Goal: Information Seeking & Learning: Understand process/instructions

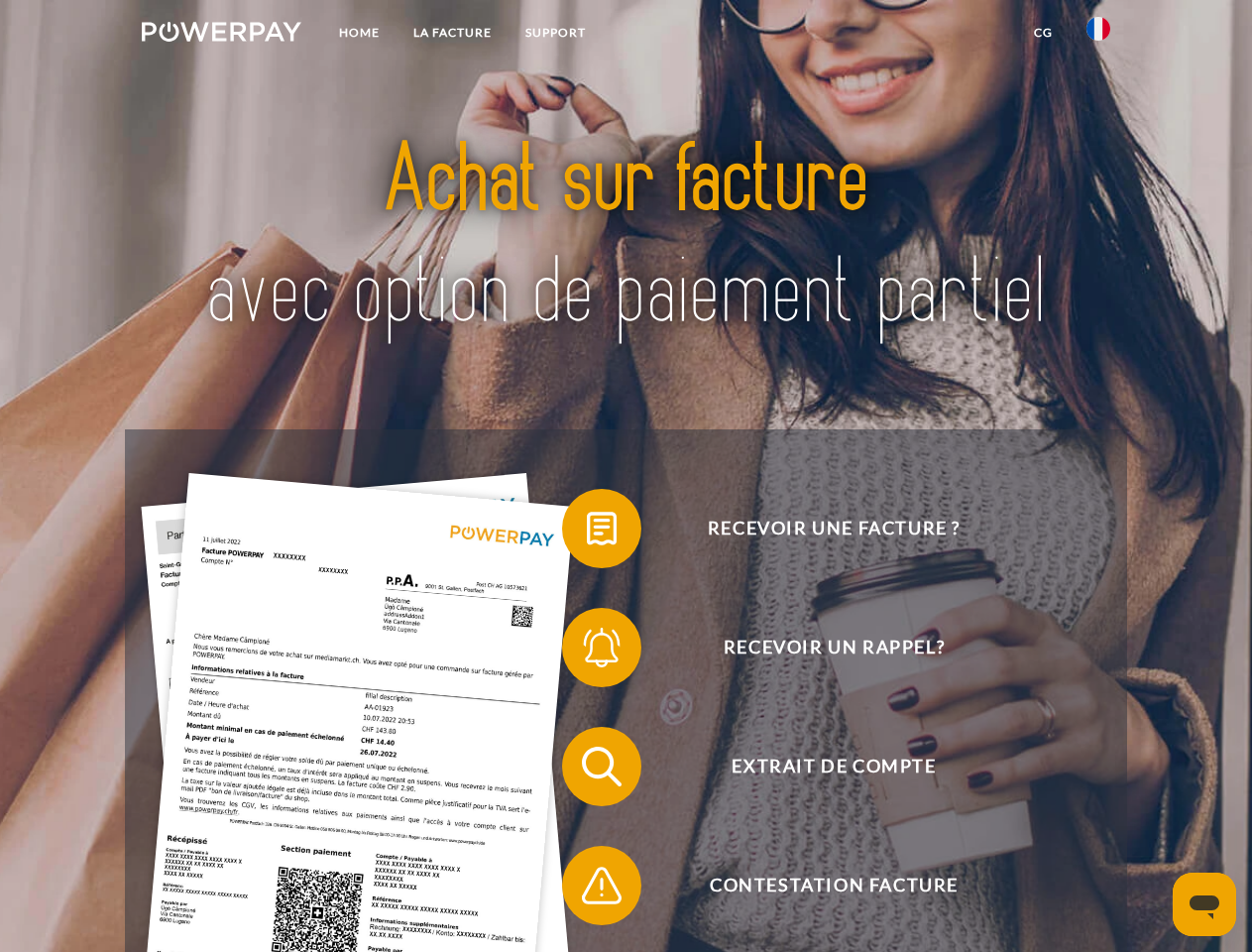
click at [221, 35] on img at bounding box center [222, 32] width 160 height 20
click at [1099, 35] on img at bounding box center [1099, 29] width 24 height 24
click at [1043, 33] on link "CG" at bounding box center [1043, 33] width 53 height 36
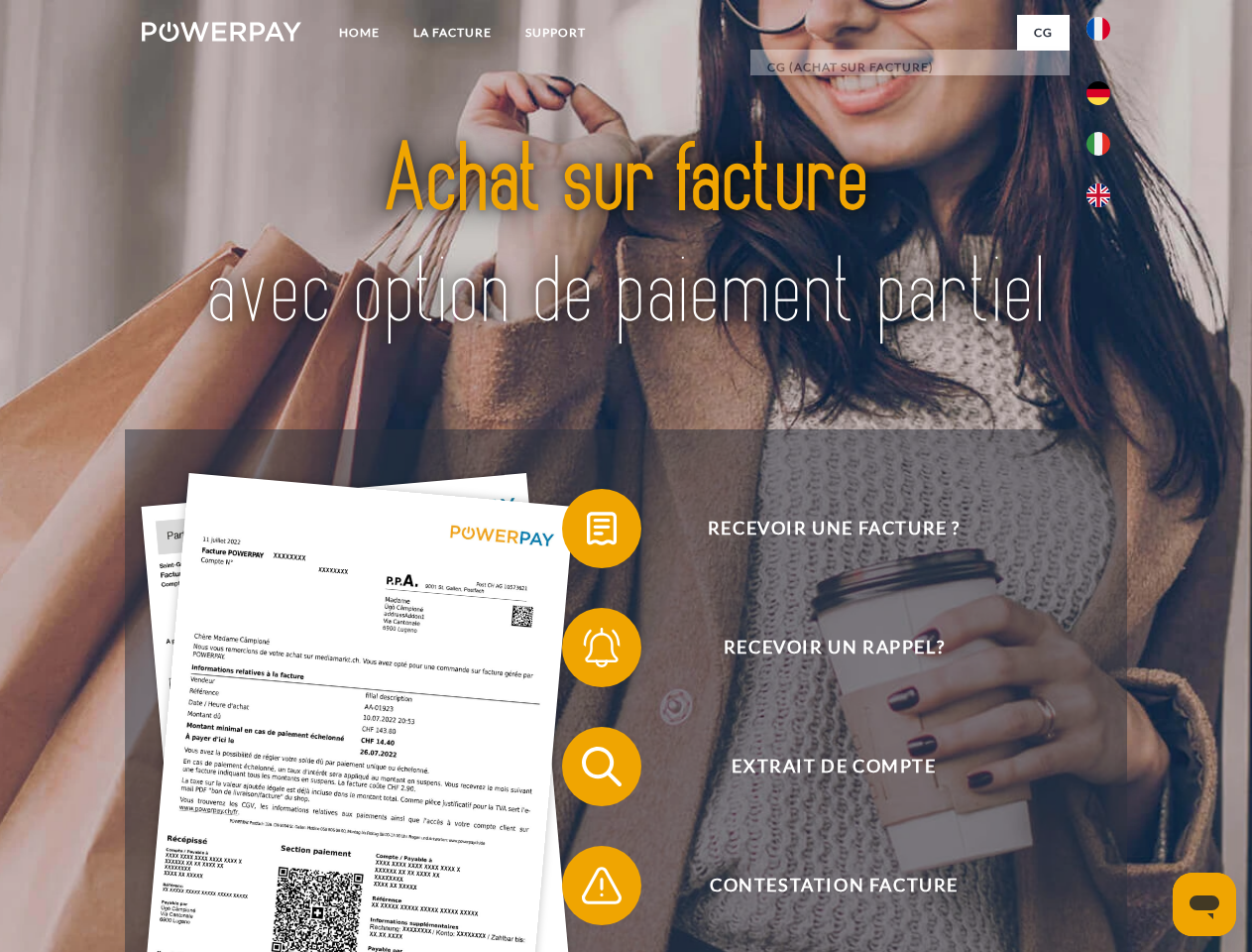
click at [587, 532] on span at bounding box center [572, 527] width 99 height 99
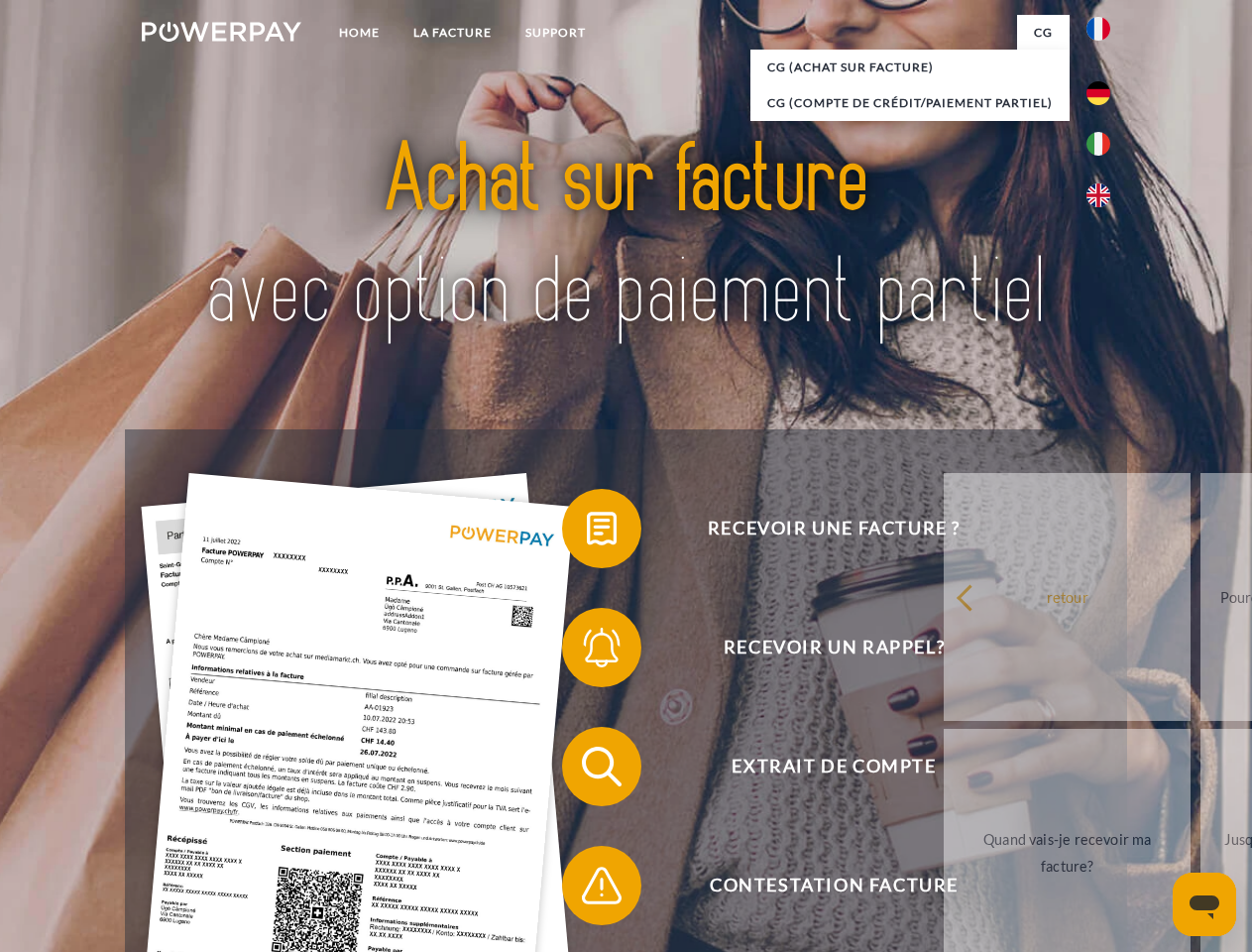
click at [587, 651] on span at bounding box center [572, 646] width 99 height 99
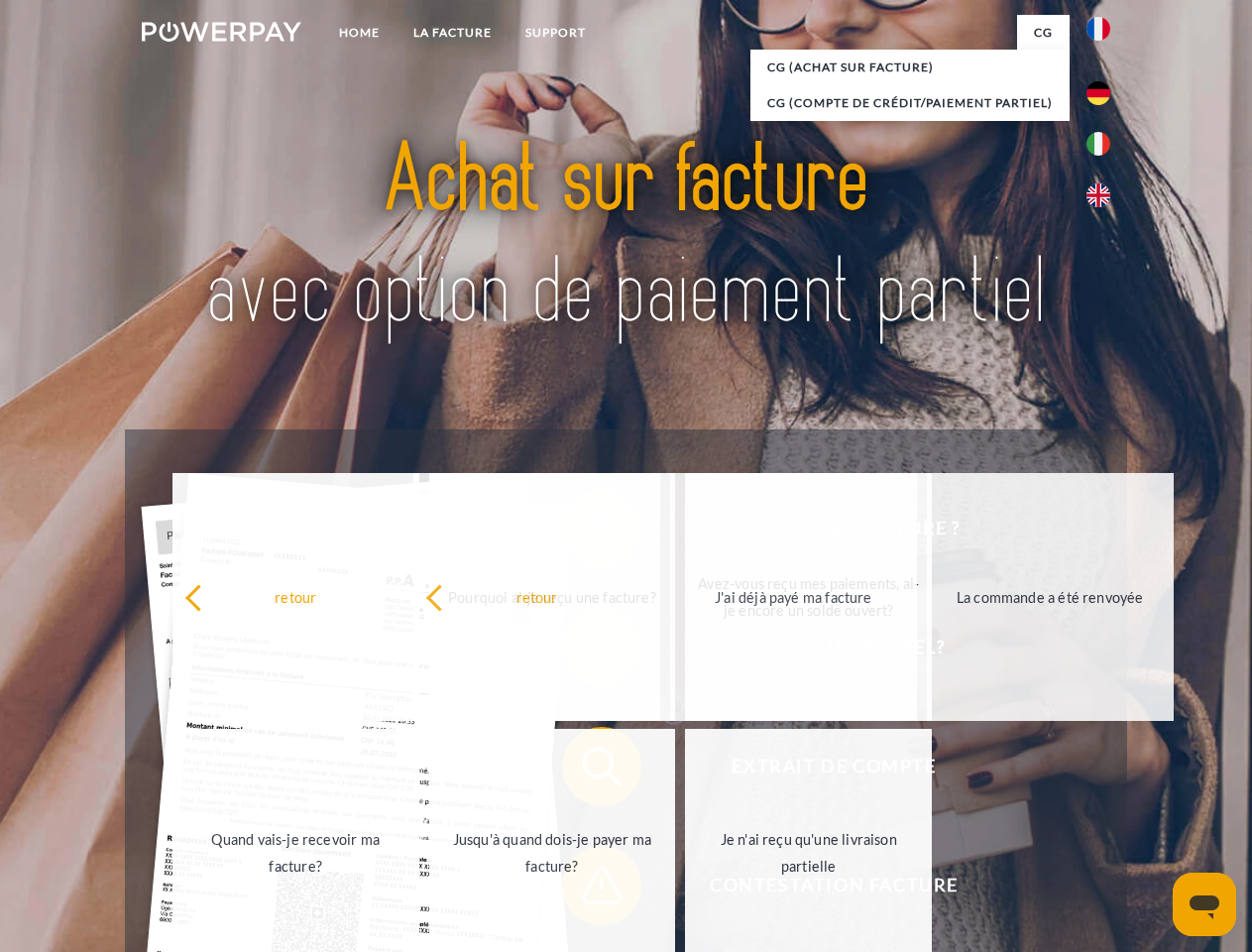
click at [587, 889] on span at bounding box center [572, 885] width 99 height 99
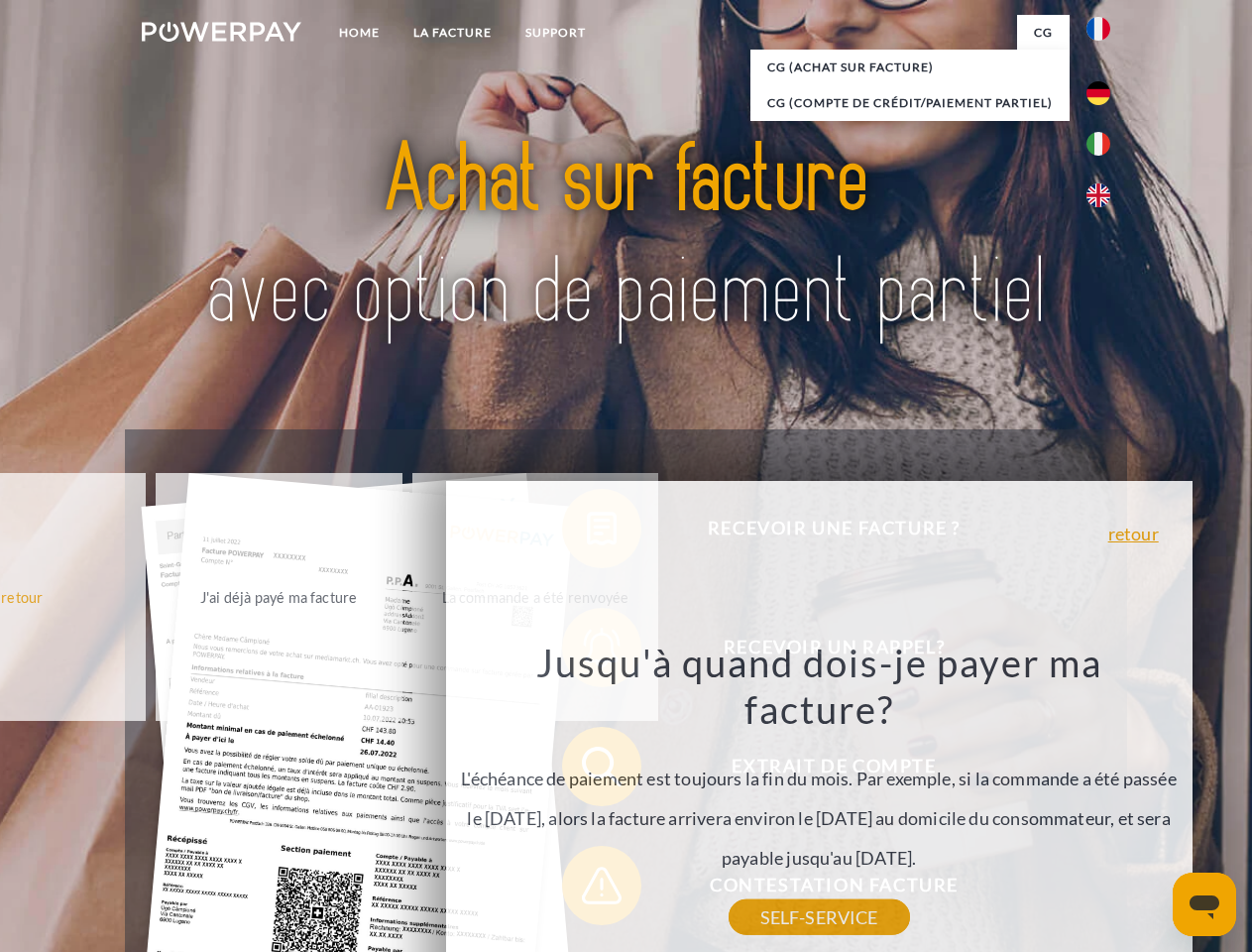
click at [1205, 904] on icon "Ouvrir la fenêtre de messagerie" at bounding box center [1205, 907] width 30 height 24
